Goal: Task Accomplishment & Management: Complete application form

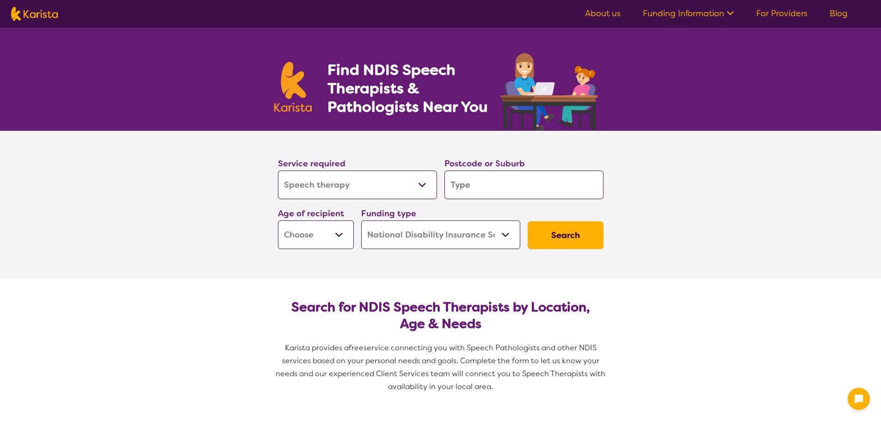
select select "Speech therapy"
select select "NDIS"
select select "Speech therapy"
select select "NDIS"
click at [453, 192] on input "search" at bounding box center [524, 185] width 159 height 29
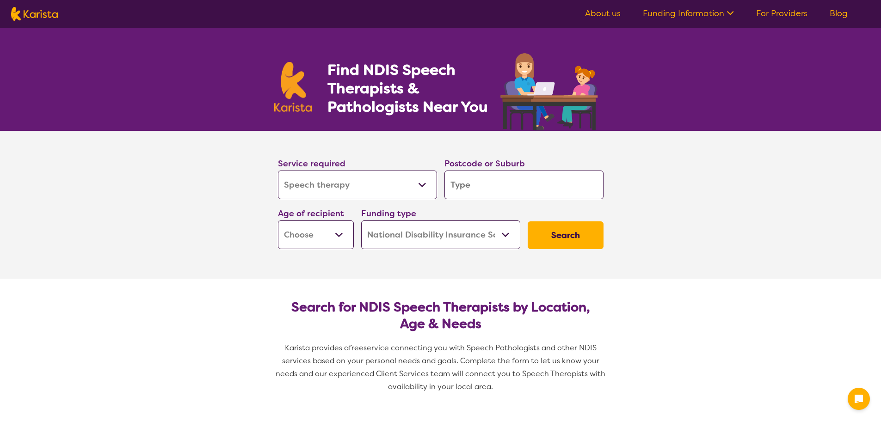
type input "4"
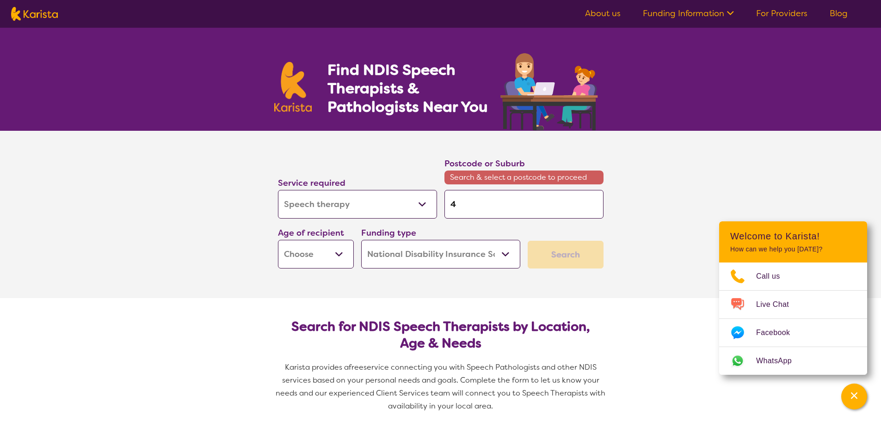
type input "45"
type input "450"
type input "4502"
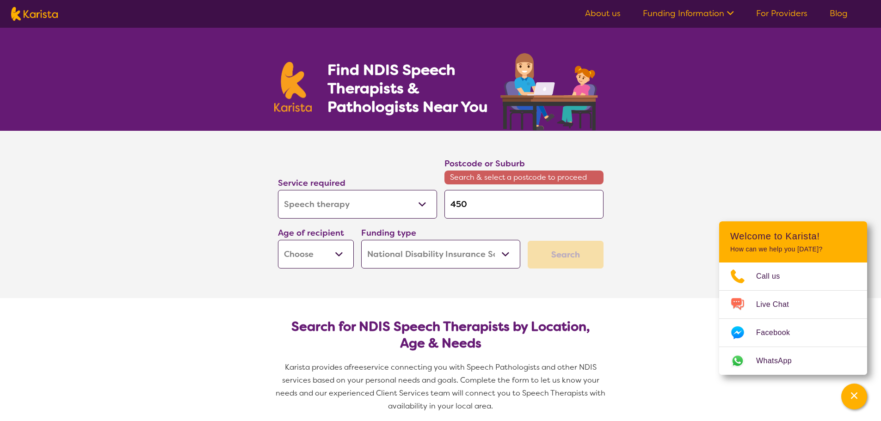
type input "4502"
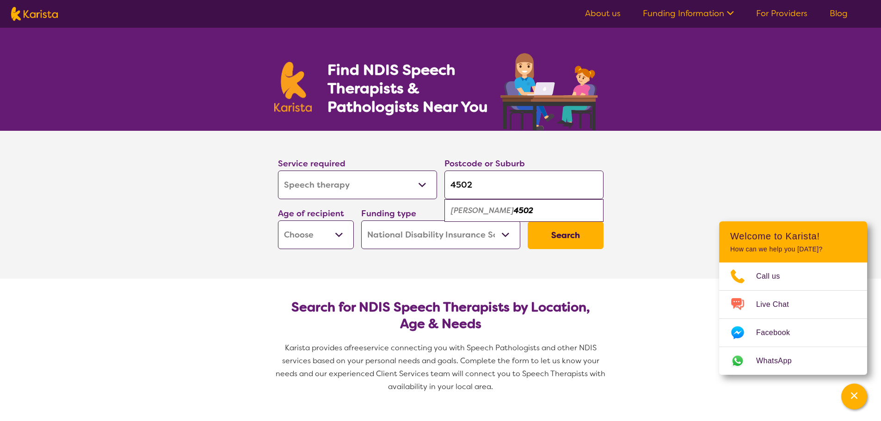
type input "4502"
click at [473, 211] on em "[PERSON_NAME]" at bounding box center [482, 211] width 63 height 10
click at [333, 235] on select "Early Childhood - 0 to 9 Child - 10 to 11 Adolescent - 12 to 17 Adult - 18 to 6…" at bounding box center [316, 235] width 76 height 29
select select "EC"
click at [278, 221] on select "Early Childhood - 0 to 9 Child - 10 to 11 Adolescent - 12 to 17 Adult - 18 to 6…" at bounding box center [316, 235] width 76 height 29
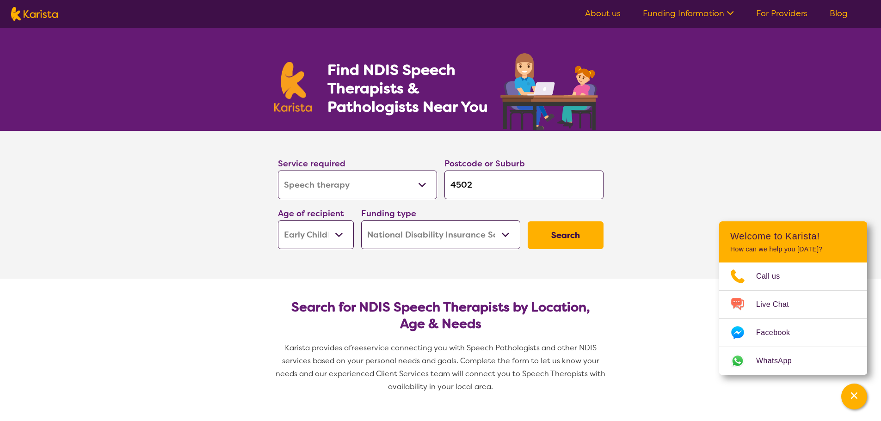
select select "EC"
click at [556, 243] on button "Search" at bounding box center [566, 236] width 76 height 28
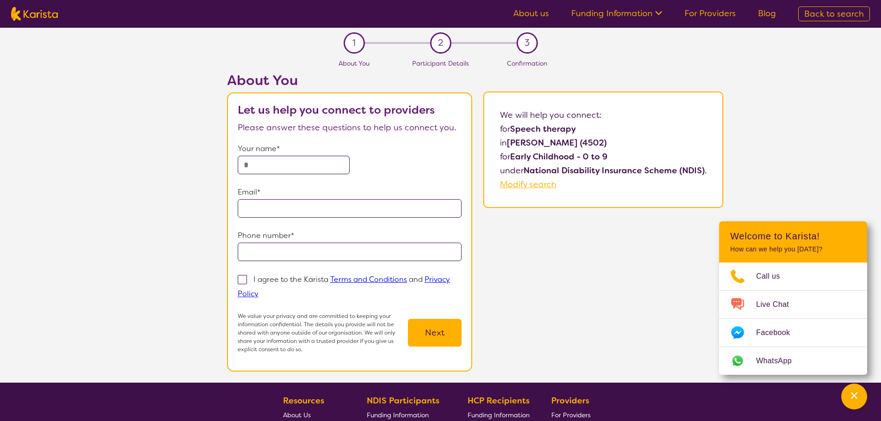
click at [300, 160] on input "text" at bounding box center [294, 165] width 112 height 19
type input "**********"
click at [240, 275] on span at bounding box center [242, 279] width 9 height 9
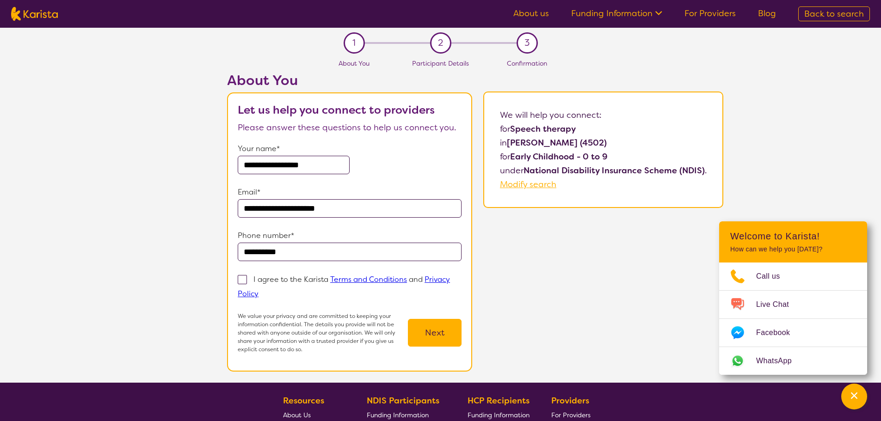
click at [259, 291] on input "I agree to the Karista Terms and Conditions and Privacy Policy" at bounding box center [262, 294] width 6 height 6
checkbox input "true"
click at [424, 328] on button "Next" at bounding box center [435, 333] width 54 height 28
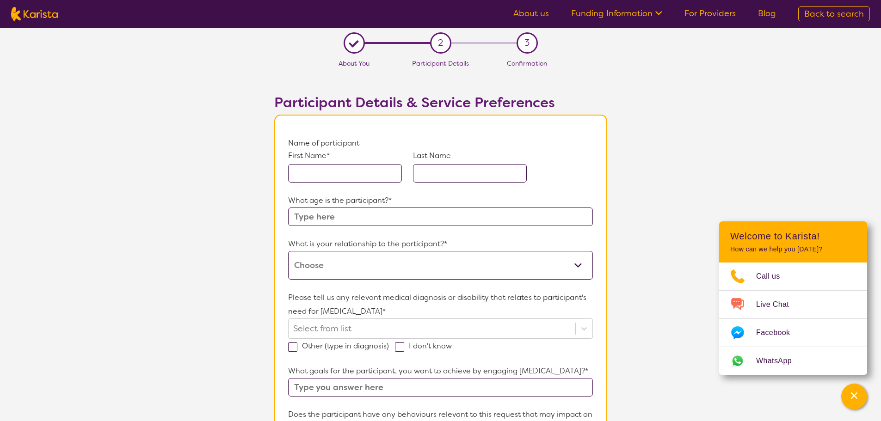
click at [304, 175] on input "text" at bounding box center [345, 173] width 114 height 19
type input "Ryder"
type input "Tuiketei"
type input "8"
click at [366, 262] on select "This request is for myself I am their parent I am their child I am their spouse…" at bounding box center [440, 265] width 304 height 29
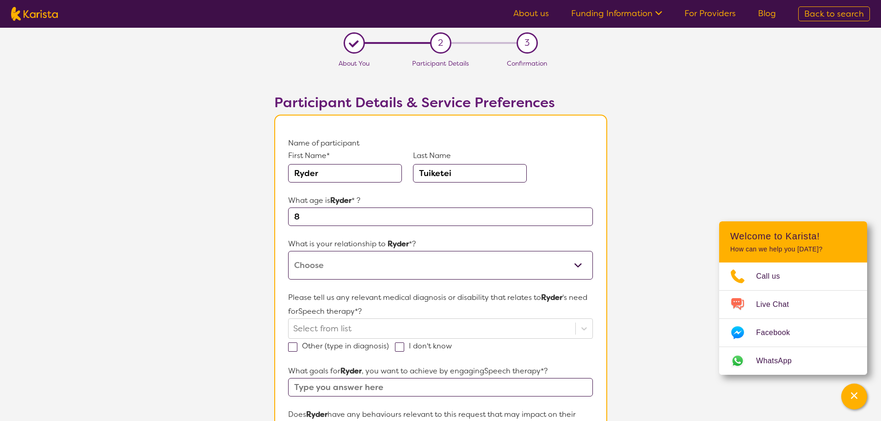
select select "I am their parent"
click at [288, 251] on select "This request is for myself I am their parent I am their child I am their spouse…" at bounding box center [440, 265] width 304 height 29
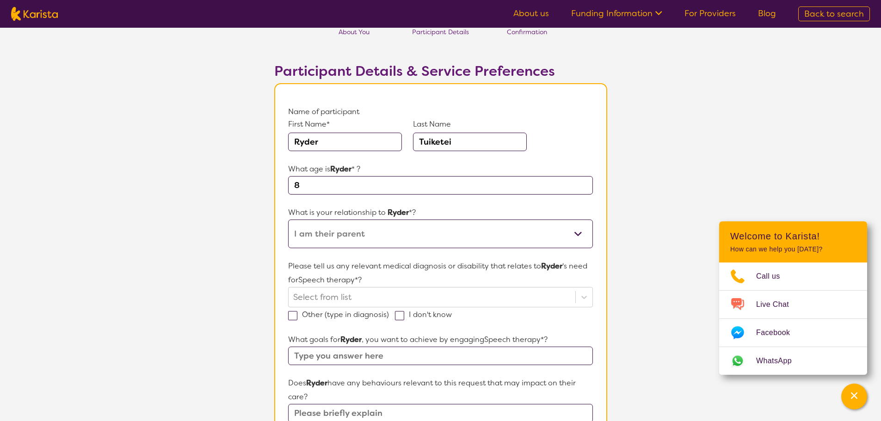
scroll to position [46, 0]
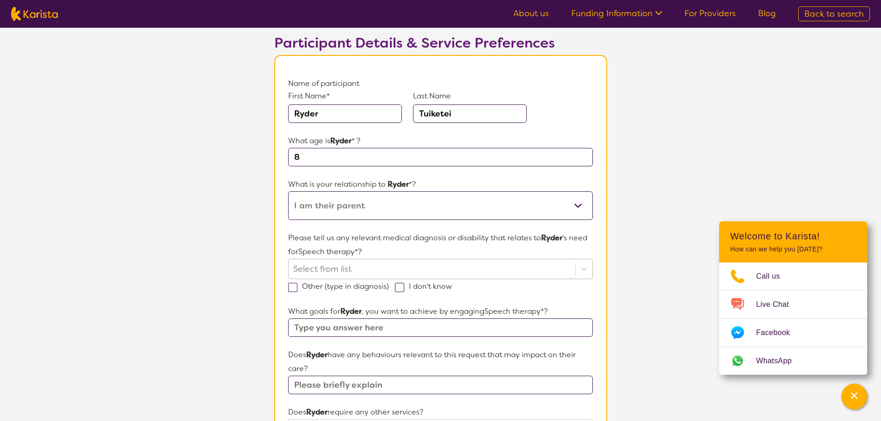
click at [331, 279] on div "Select from list" at bounding box center [440, 269] width 304 height 20
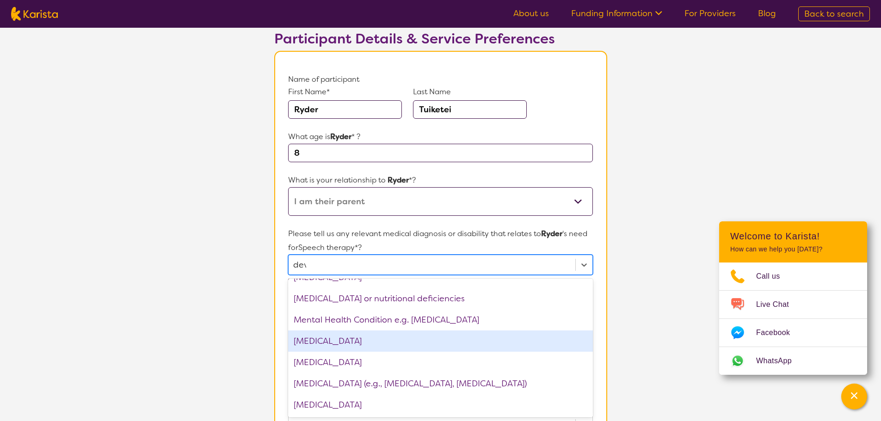
scroll to position [0, 0]
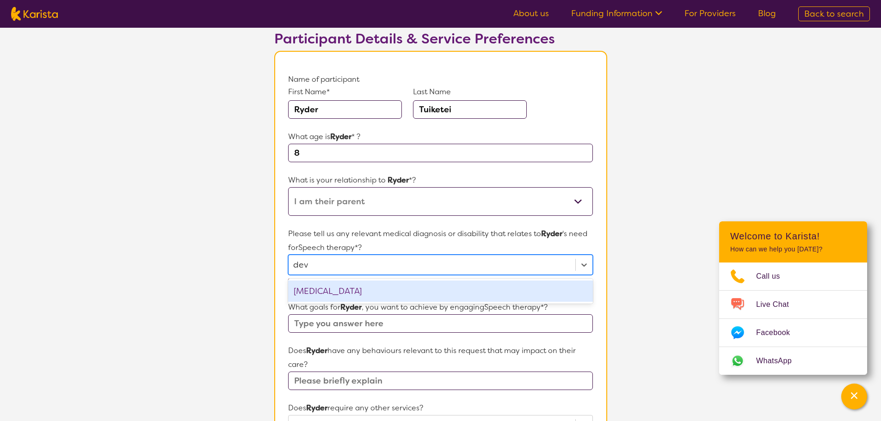
type input "deve"
click at [400, 294] on div "[MEDICAL_DATA]" at bounding box center [440, 291] width 304 height 21
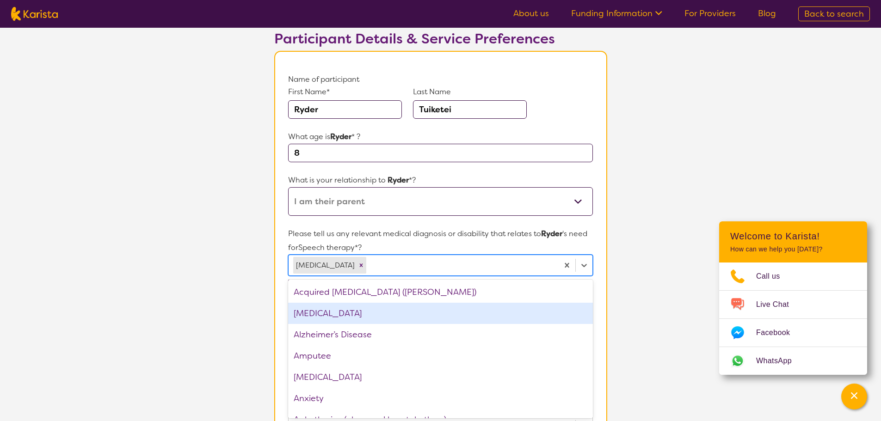
click at [334, 313] on div "[MEDICAL_DATA]" at bounding box center [440, 313] width 304 height 21
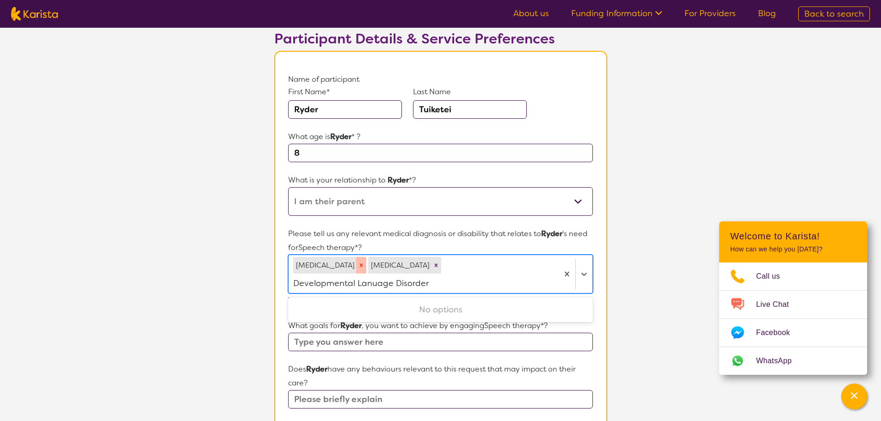
click at [365, 268] on icon "Remove Developmental delay" at bounding box center [361, 265] width 6 height 6
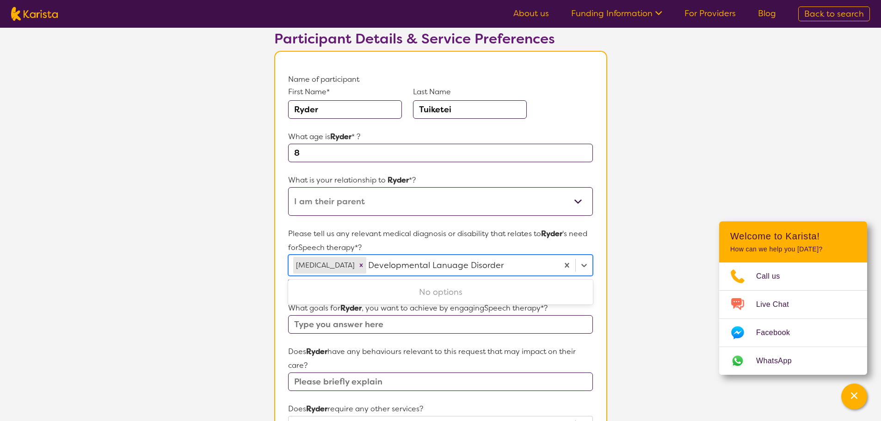
type input "Developmental Lanuage Disorder"
click at [633, 259] on section "L About You 2 Participant Details 3 Confirmation Participant Details & Service …" at bounding box center [440, 372] width 881 height 816
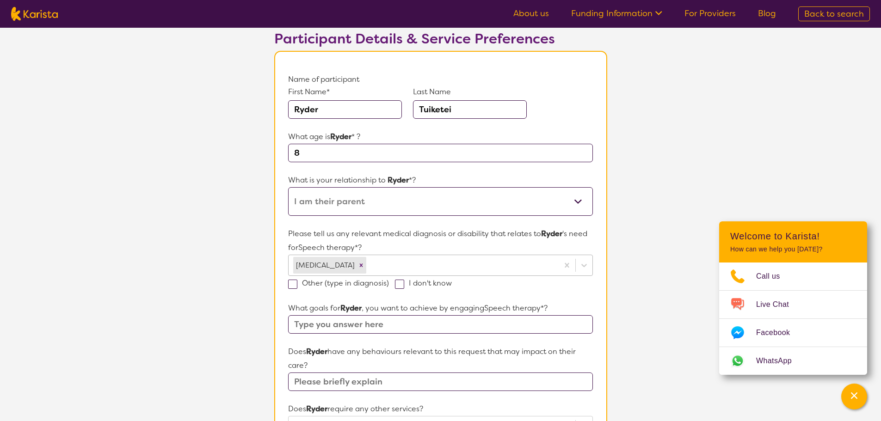
click at [296, 286] on span at bounding box center [292, 284] width 9 height 9
click at [389, 286] on input "Other (type in diagnosis)" at bounding box center [392, 283] width 6 height 6
checkbox input "true"
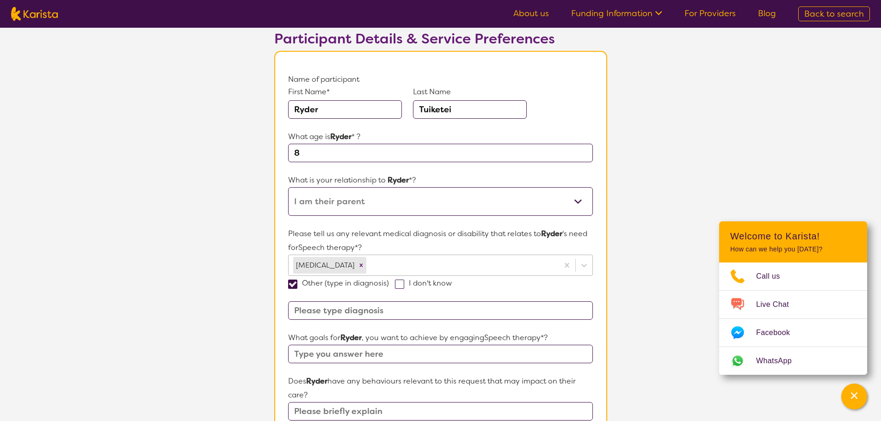
click at [304, 304] on input at bounding box center [440, 311] width 304 height 19
click at [381, 313] on input "Developmental Lanuage Disorder" at bounding box center [440, 311] width 304 height 19
click at [373, 313] on input "Developmental Lanuage Disorder" at bounding box center [440, 311] width 304 height 19
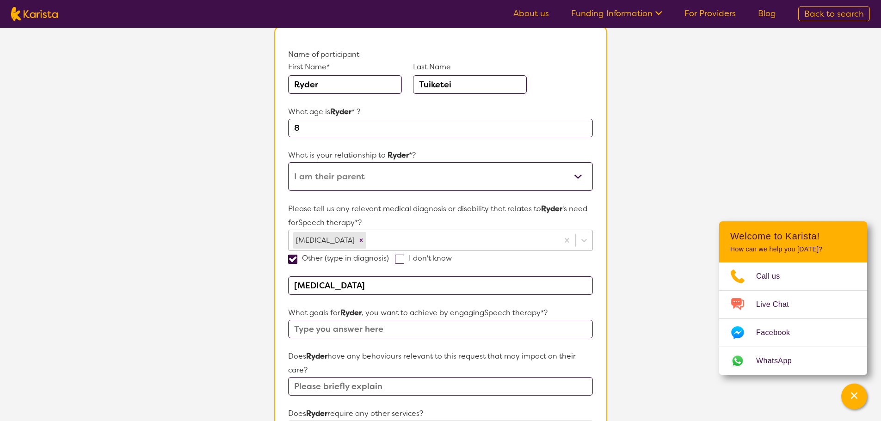
scroll to position [110, 0]
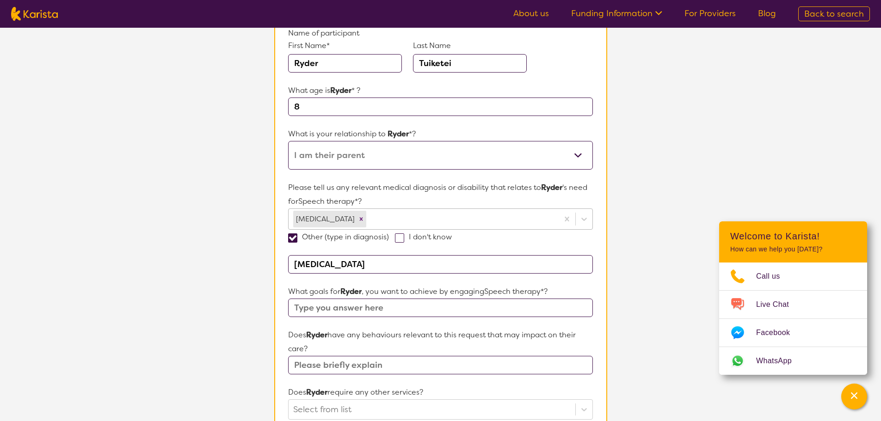
type input "[MEDICAL_DATA]"
click at [330, 311] on input "text" at bounding box center [440, 308] width 304 height 19
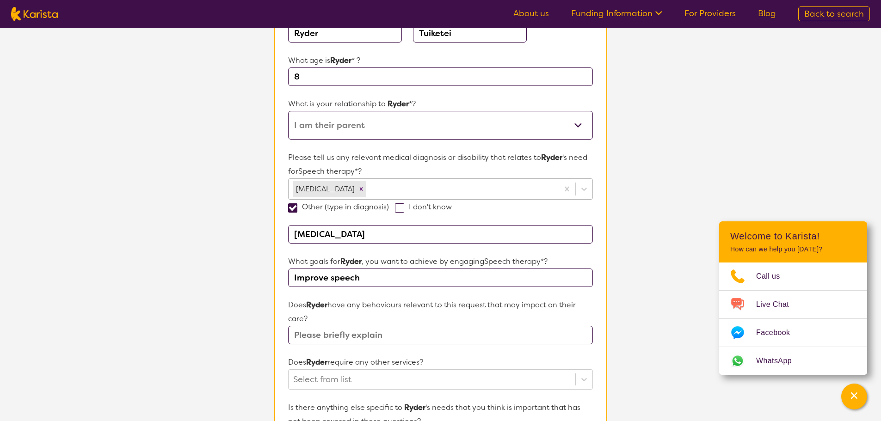
scroll to position [156, 0]
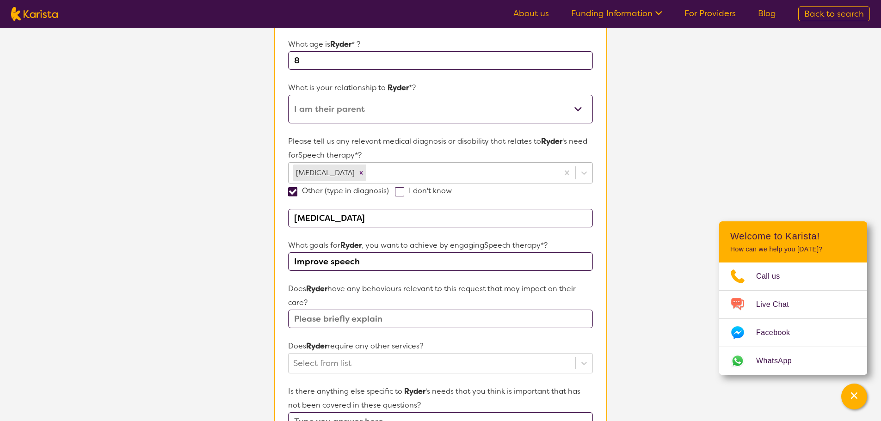
type input "Improve speech"
click at [322, 316] on input "text" at bounding box center [440, 319] width 304 height 19
type input "[MEDICAL_DATA]"
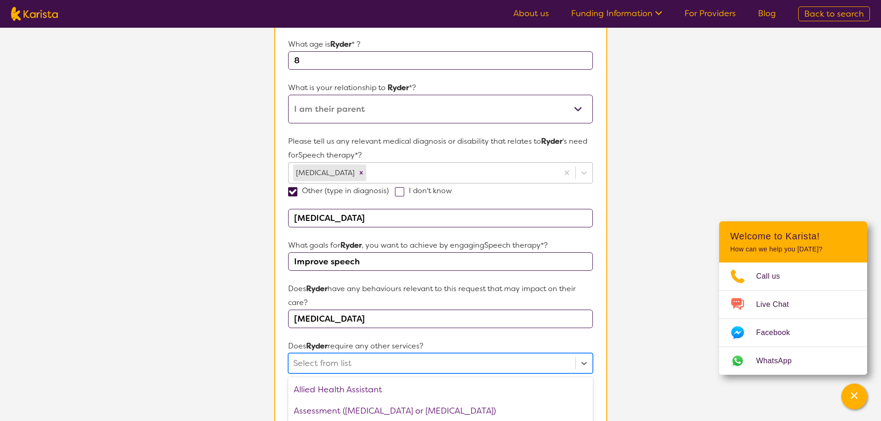
click at [338, 368] on div "option Counselling focused, 4 of 21. 21 results available. Use Up and Down to c…" at bounding box center [440, 363] width 304 height 20
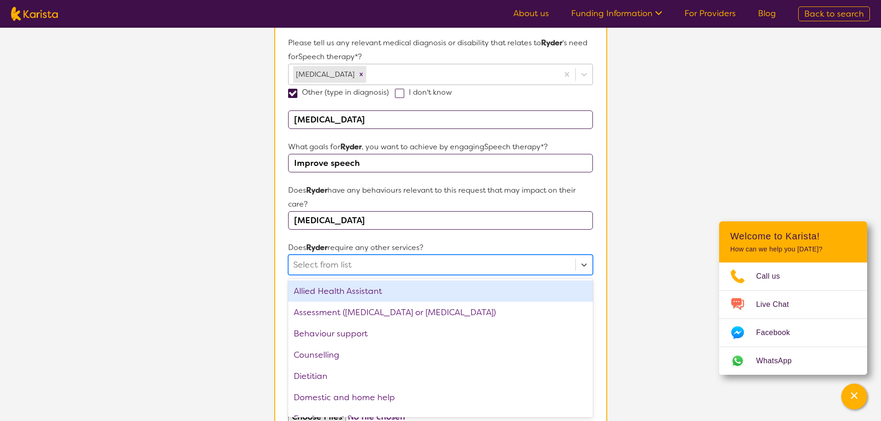
click at [498, 243] on p "Does Ryder require any other services?" at bounding box center [440, 248] width 304 height 14
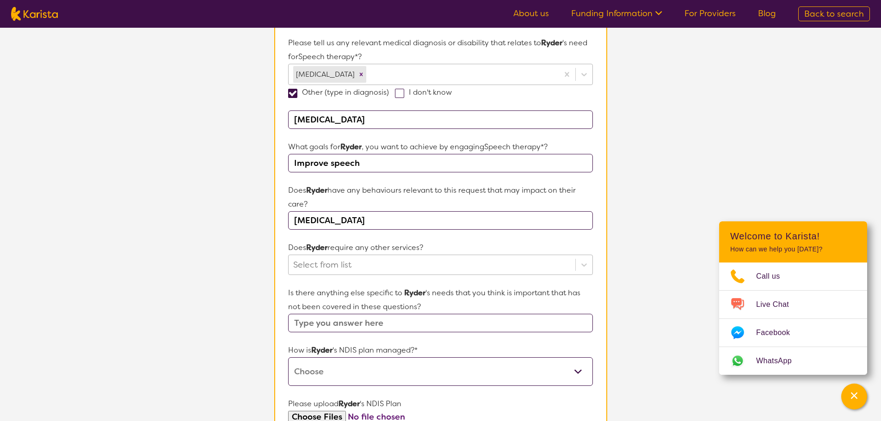
click at [467, 265] on div at bounding box center [431, 265] width 277 height 16
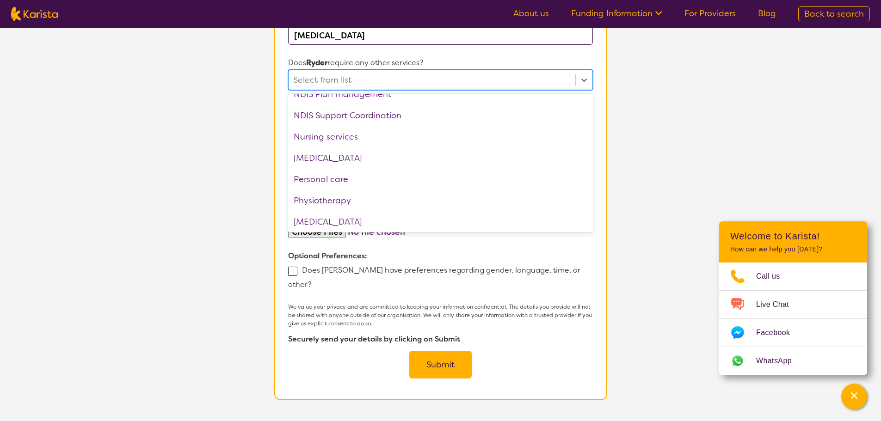
scroll to position [0, 0]
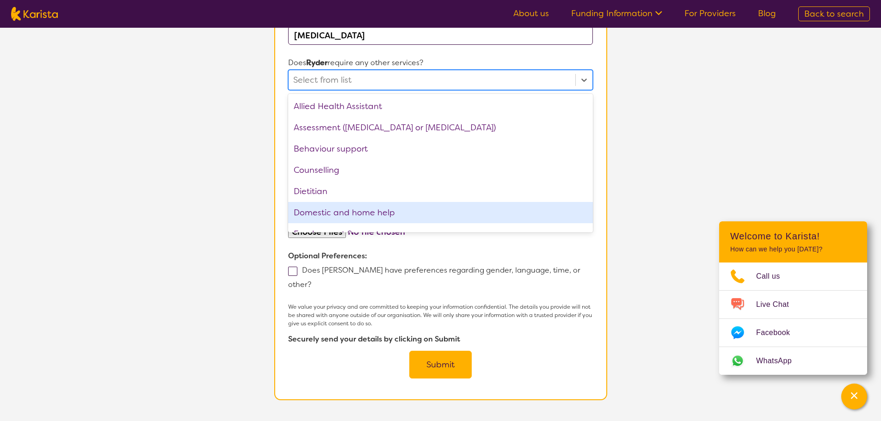
click at [653, 235] on section "L About You 2 Participant Details 3 Confirmation Participant Details & Service …" at bounding box center [440, 11] width 881 height 846
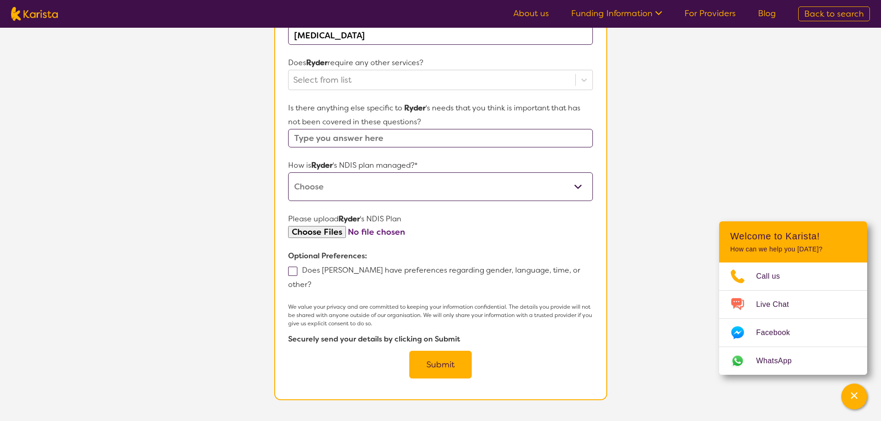
click at [333, 179] on select "Self-managed NDIS plan Managed by a registered plan management provider (not th…" at bounding box center [440, 187] width 304 height 29
select select "Self Managed"
click at [288, 173] on select "Self-managed NDIS plan Managed by a registered plan management provider (not th…" at bounding box center [440, 187] width 304 height 29
click at [437, 354] on button "Submit" at bounding box center [440, 365] width 62 height 28
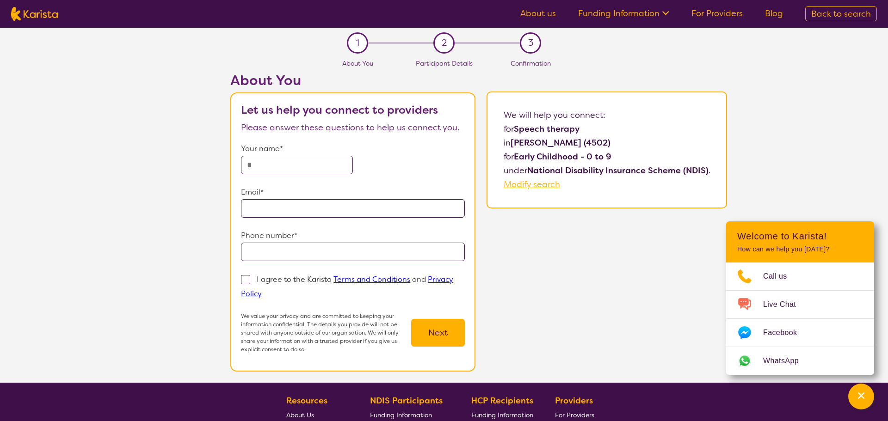
select select "Speech therapy"
select select "EC"
select select "NDIS"
select select "Speech therapy"
select select "EC"
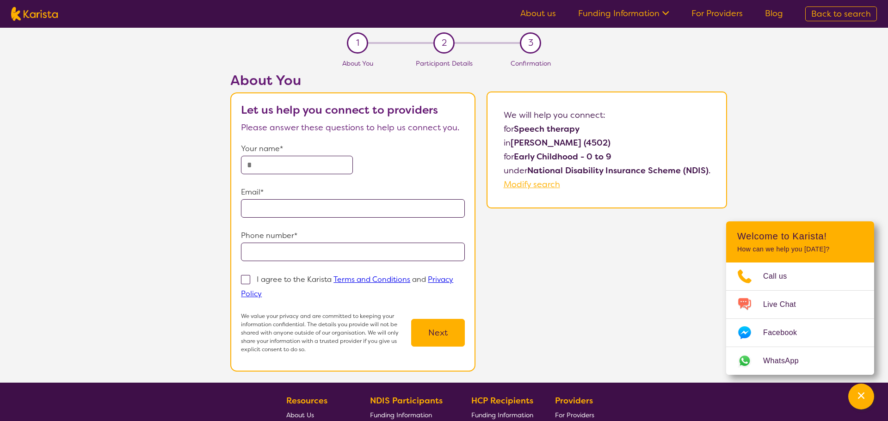
select select "NDIS"
